Goal: Navigation & Orientation: Find specific page/section

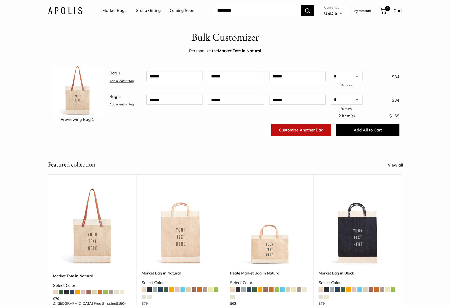
scroll to position [50, 0]
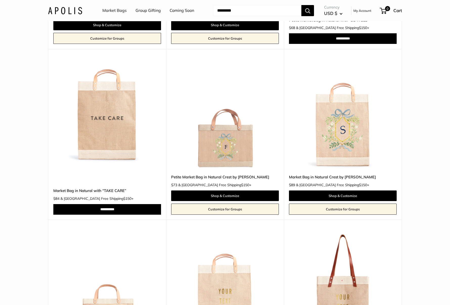
scroll to position [368, 0]
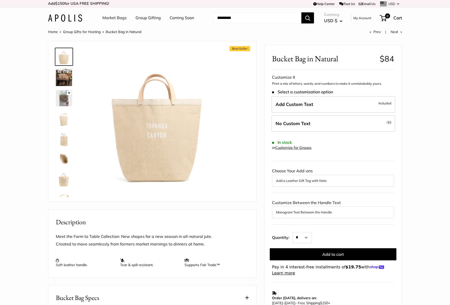
click at [109, 31] on span "Bucket Bag in Natural" at bounding box center [124, 32] width 36 height 5
copy nav "Bucket Bag in Natural"
